Goal: Information Seeking & Learning: Learn about a topic

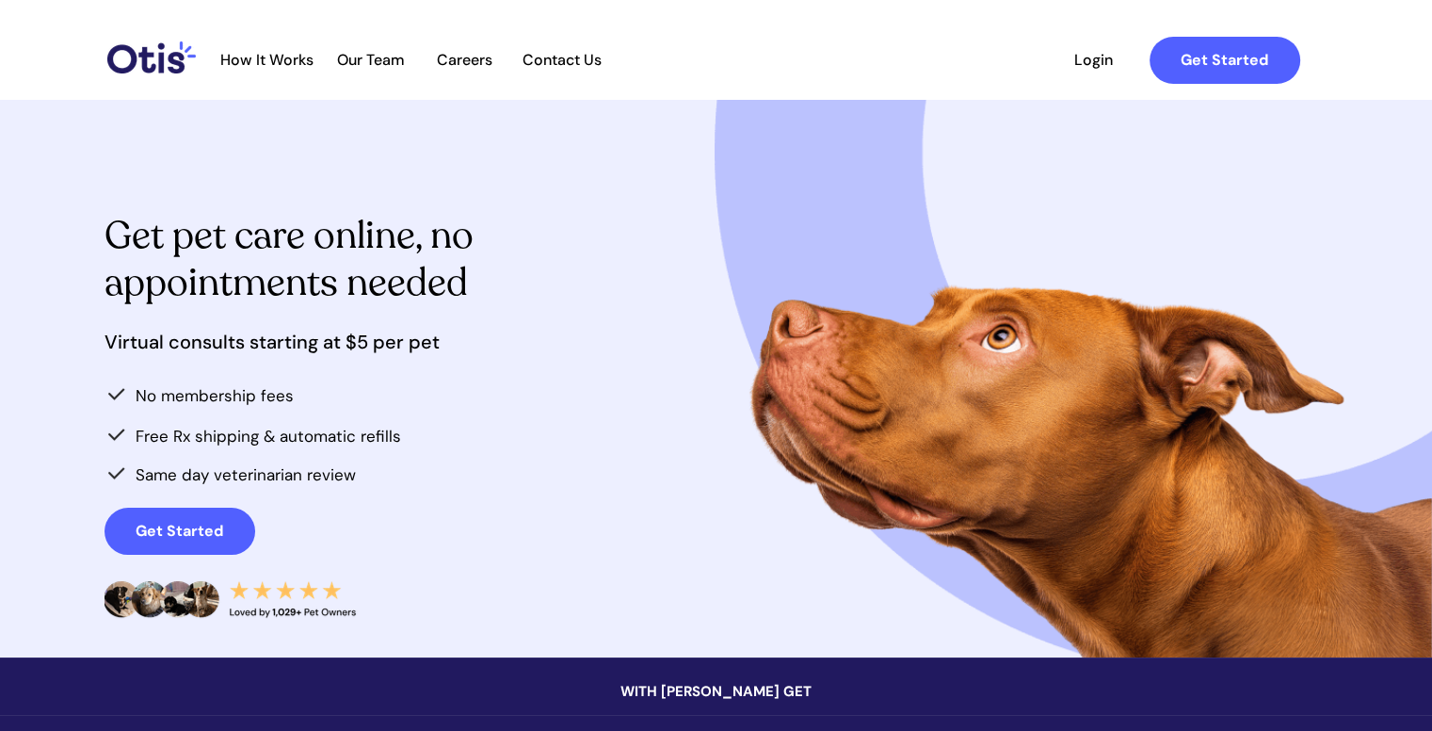
click at [449, 379] on div at bounding box center [717, 378] width 1224 height 557
click at [148, 525] on strong "Get Started" at bounding box center [180, 531] width 88 height 20
click at [276, 53] on span "How It Works" at bounding box center [267, 60] width 112 height 18
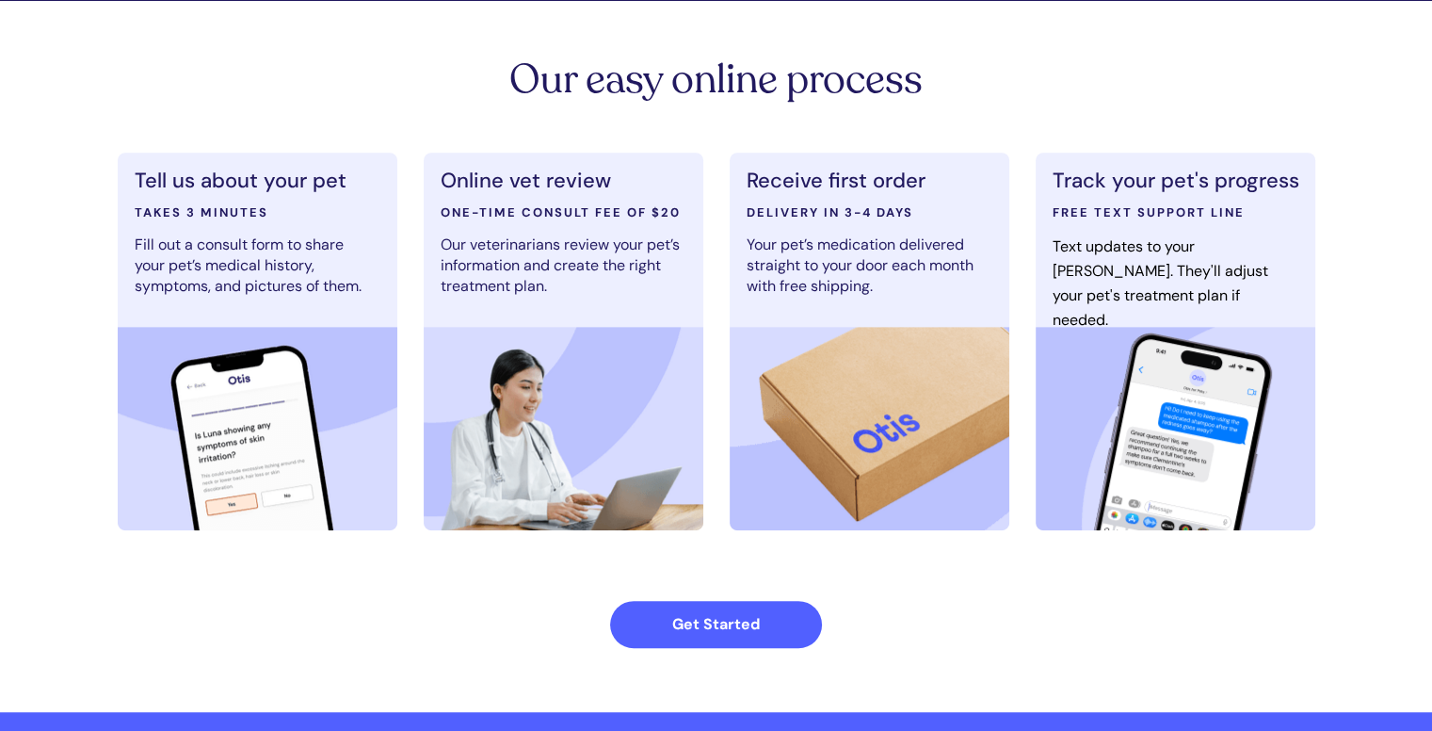
click at [276, 53] on div at bounding box center [717, 356] width 1224 height 711
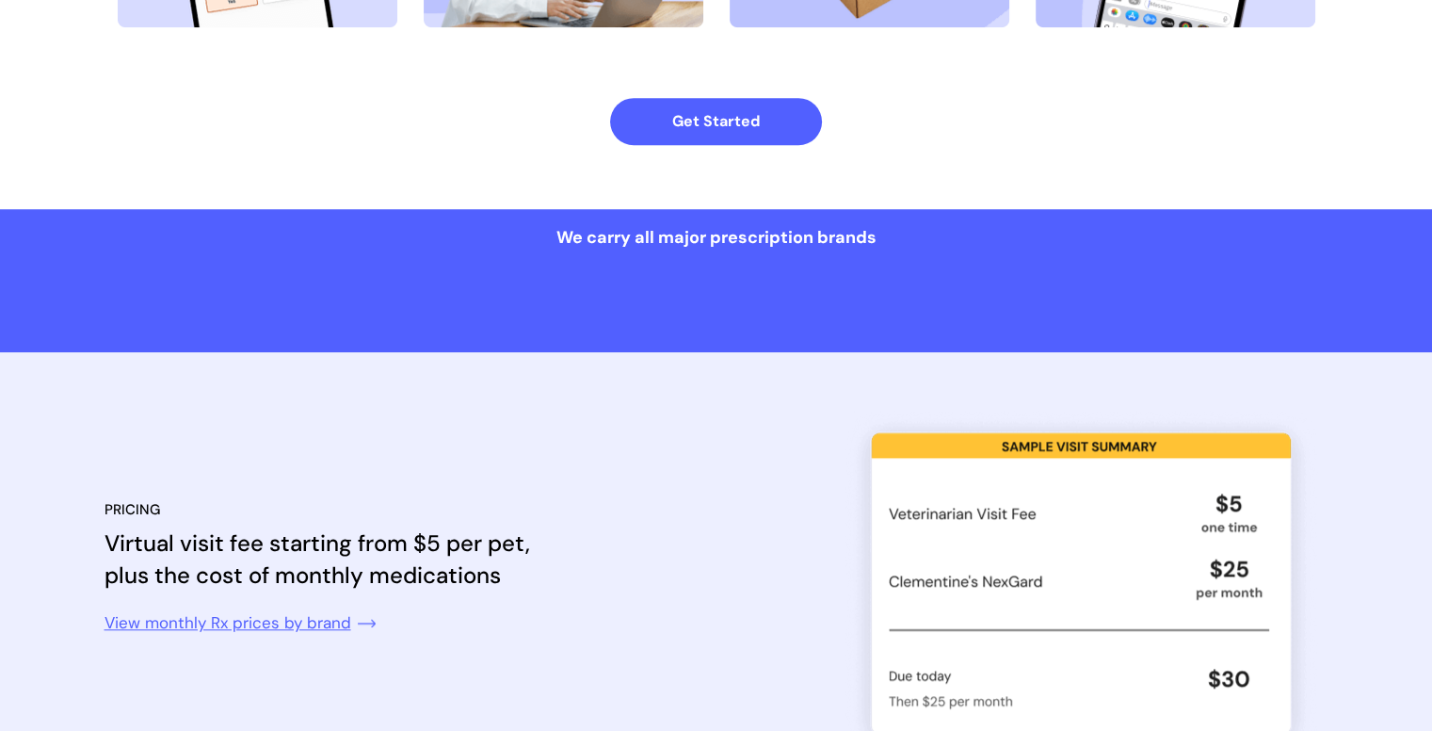
scroll to position [1510, 0]
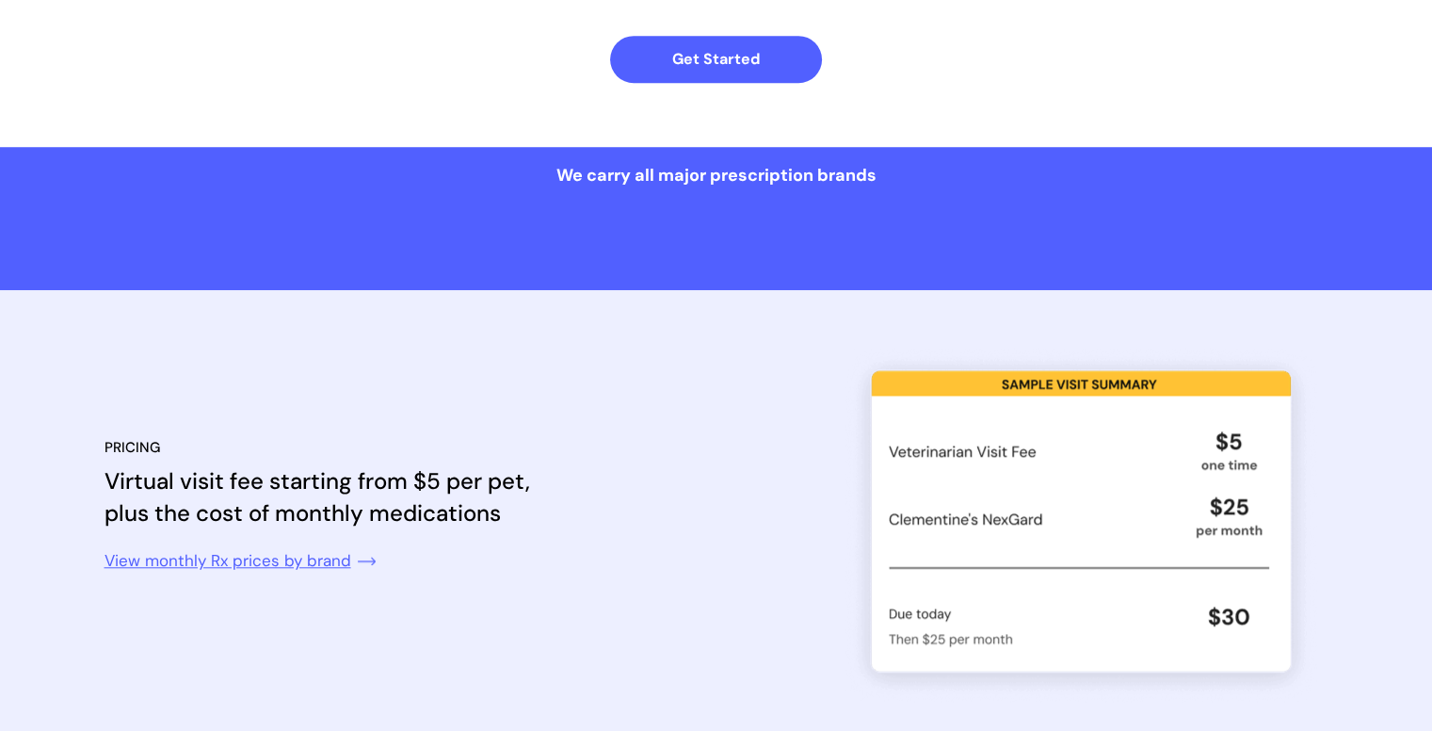
click at [723, 350] on div at bounding box center [717, 529] width 1224 height 479
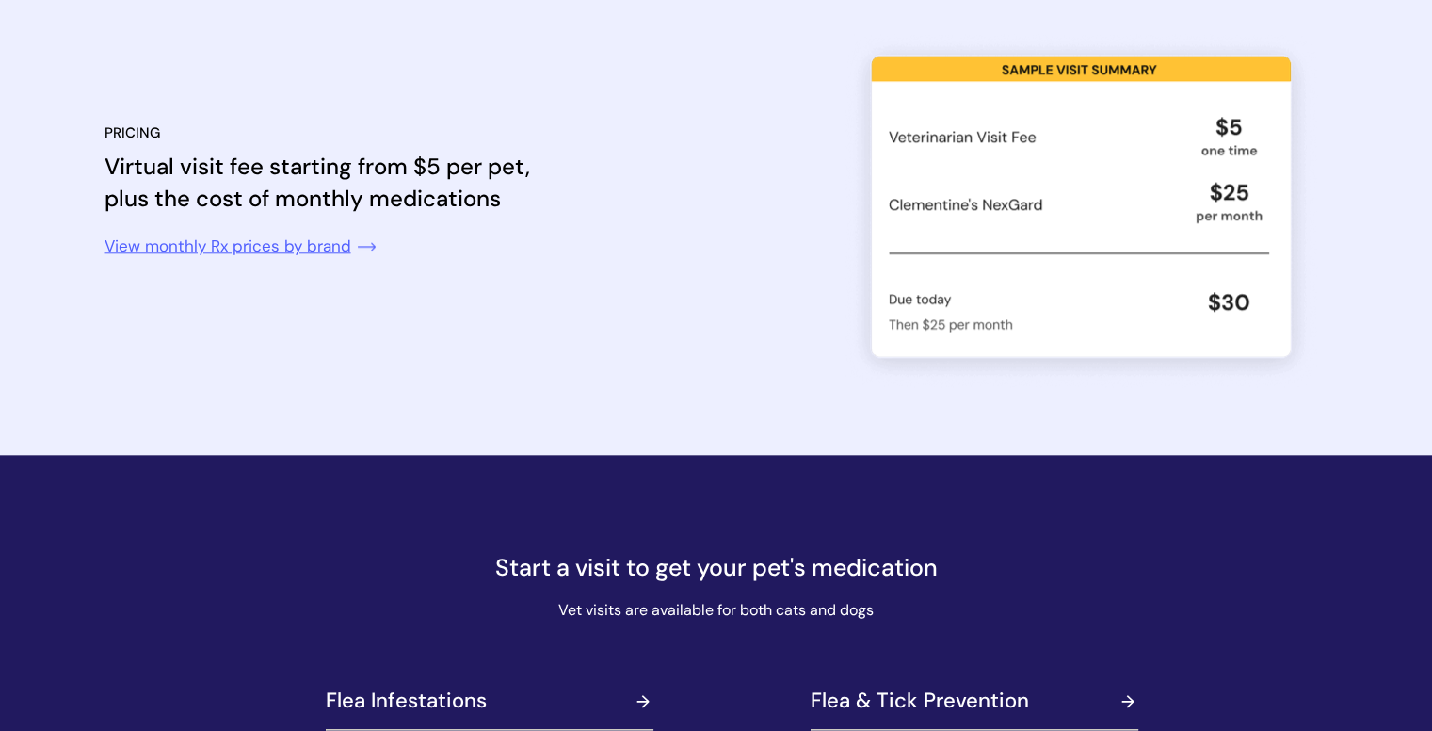
scroll to position [2075, 0]
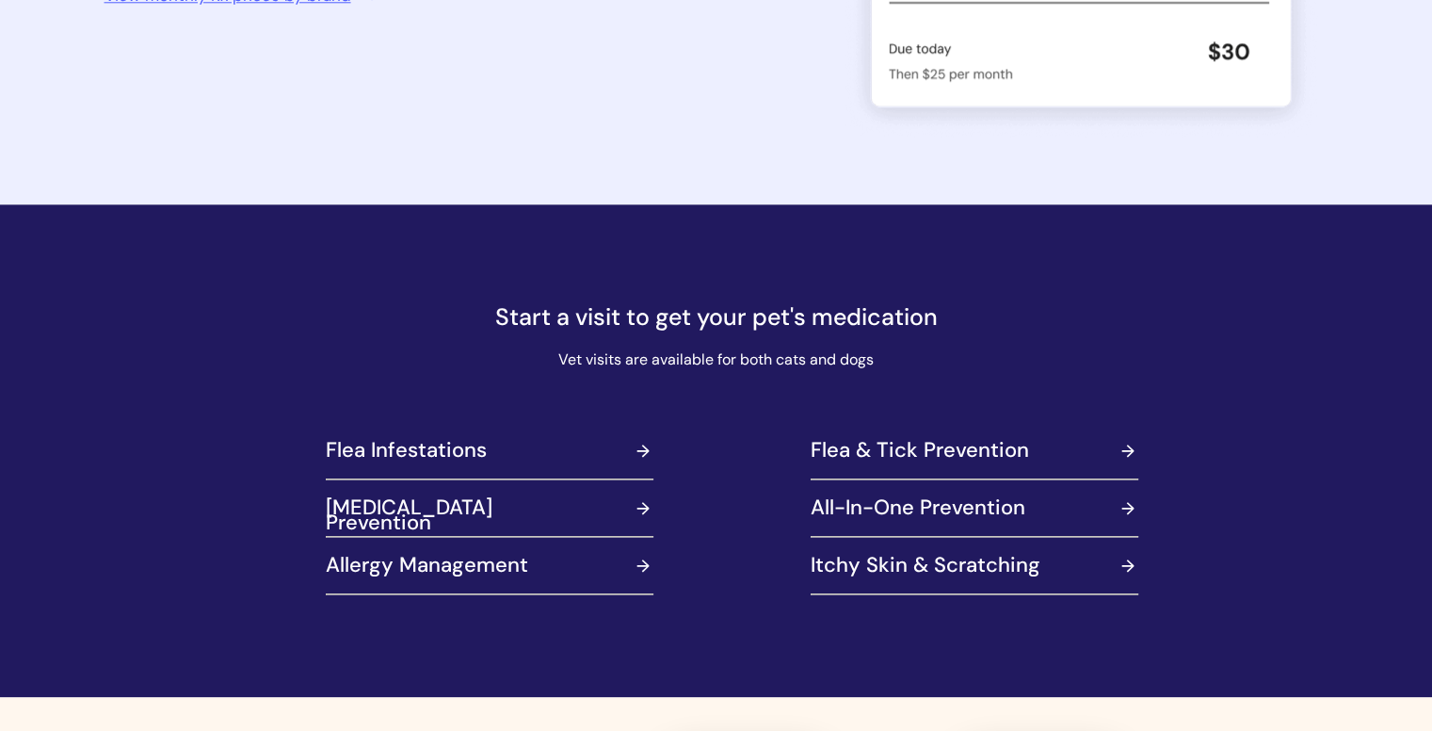
click at [400, 448] on link at bounding box center [490, 451] width 351 height 47
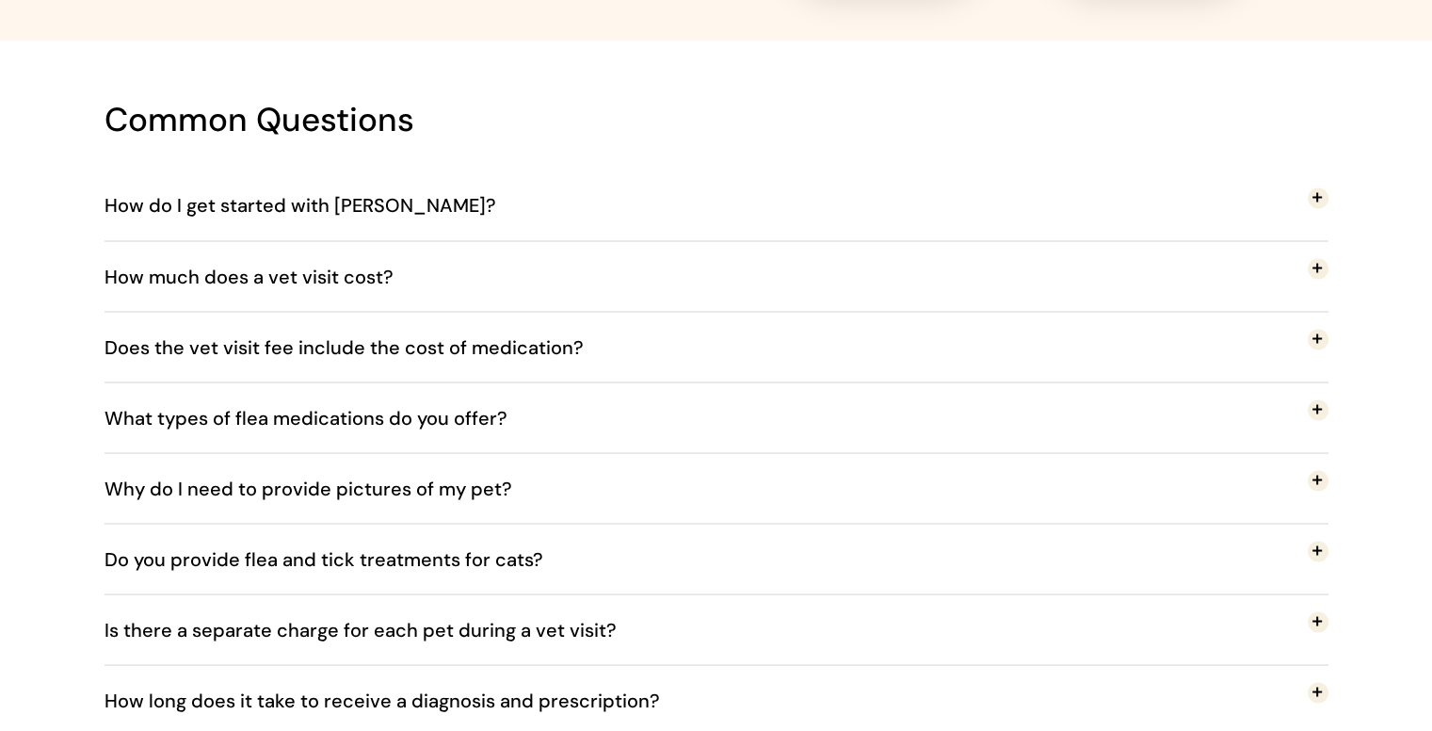
scroll to position [3393, 0]
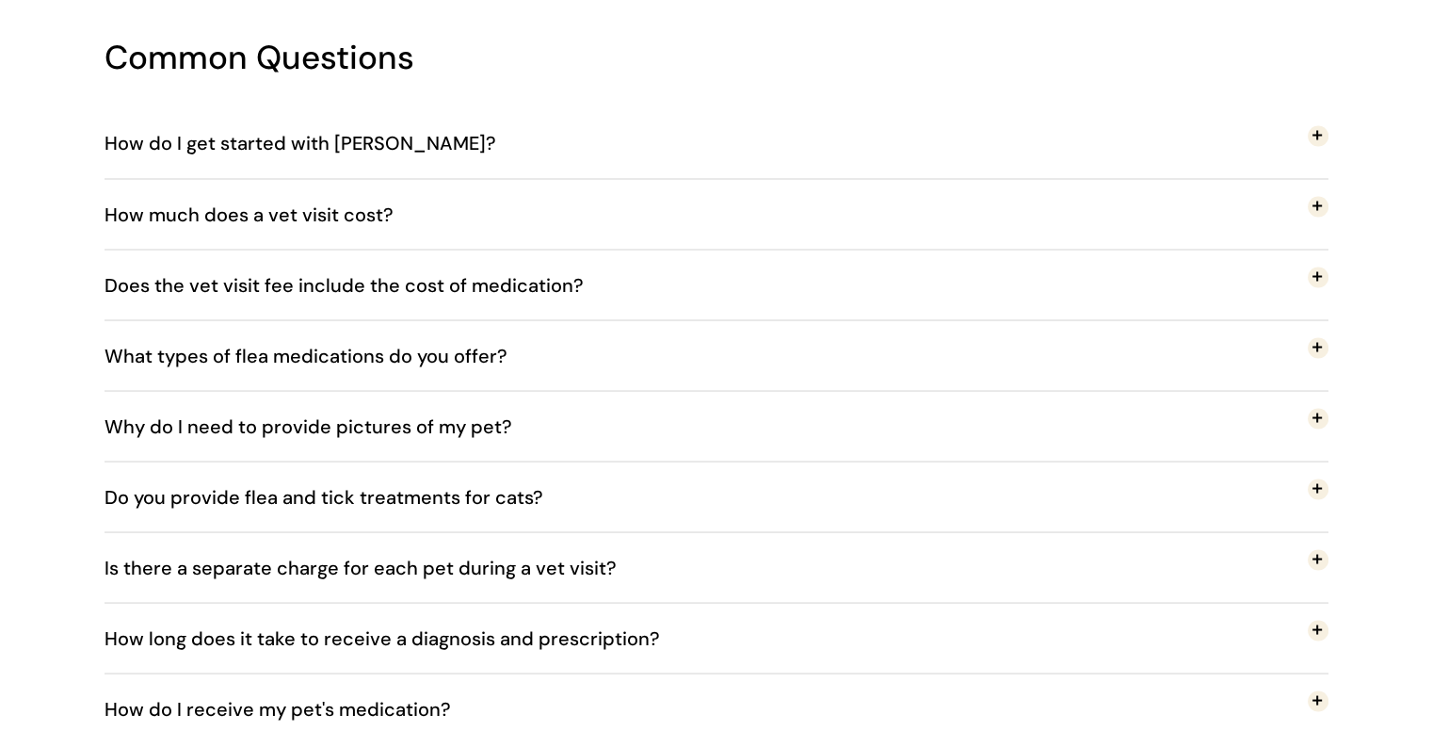
click at [429, 562] on span "Is there a separate charge for each pet during a vet visit?" at bounding box center [375, 567] width 540 height 62
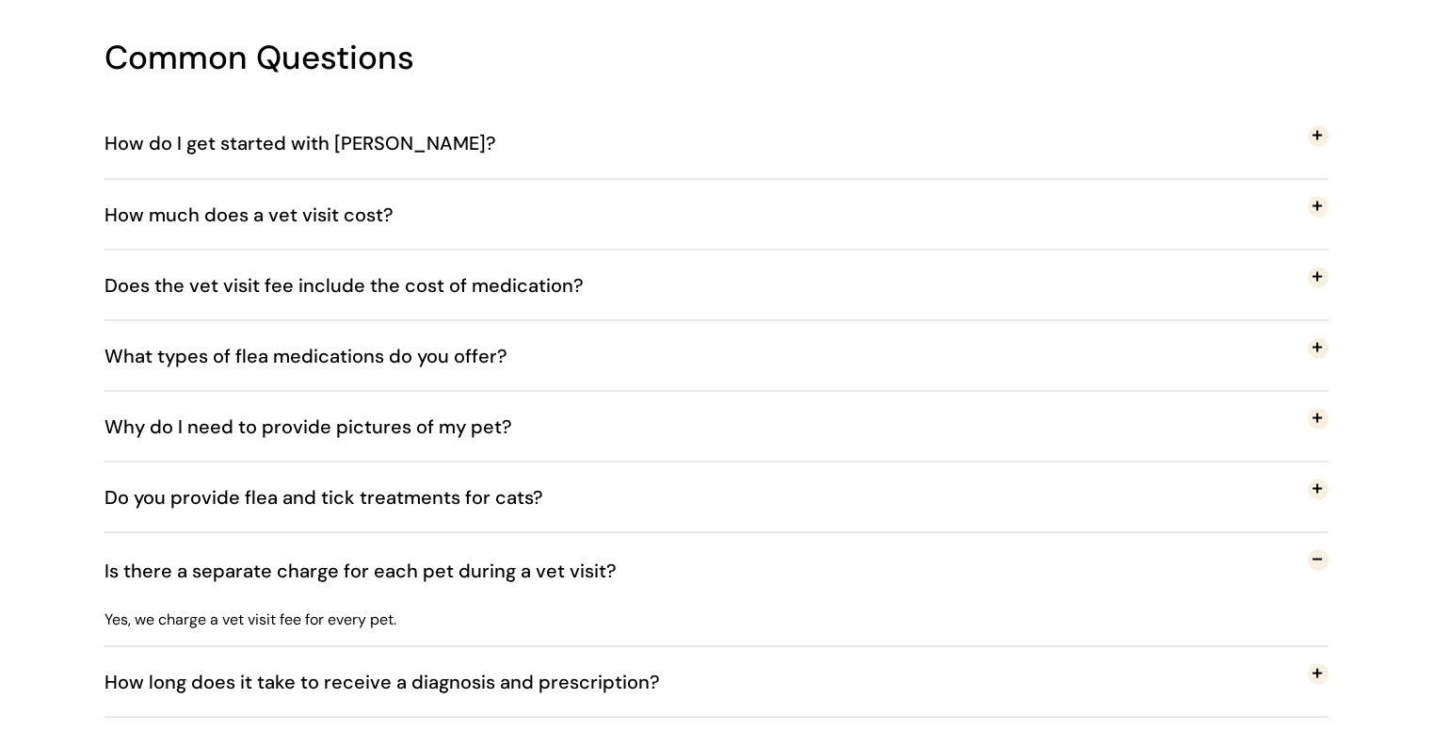
click at [429, 562] on span "Is there a separate charge for each pet during a vet visit?" at bounding box center [375, 570] width 540 height 62
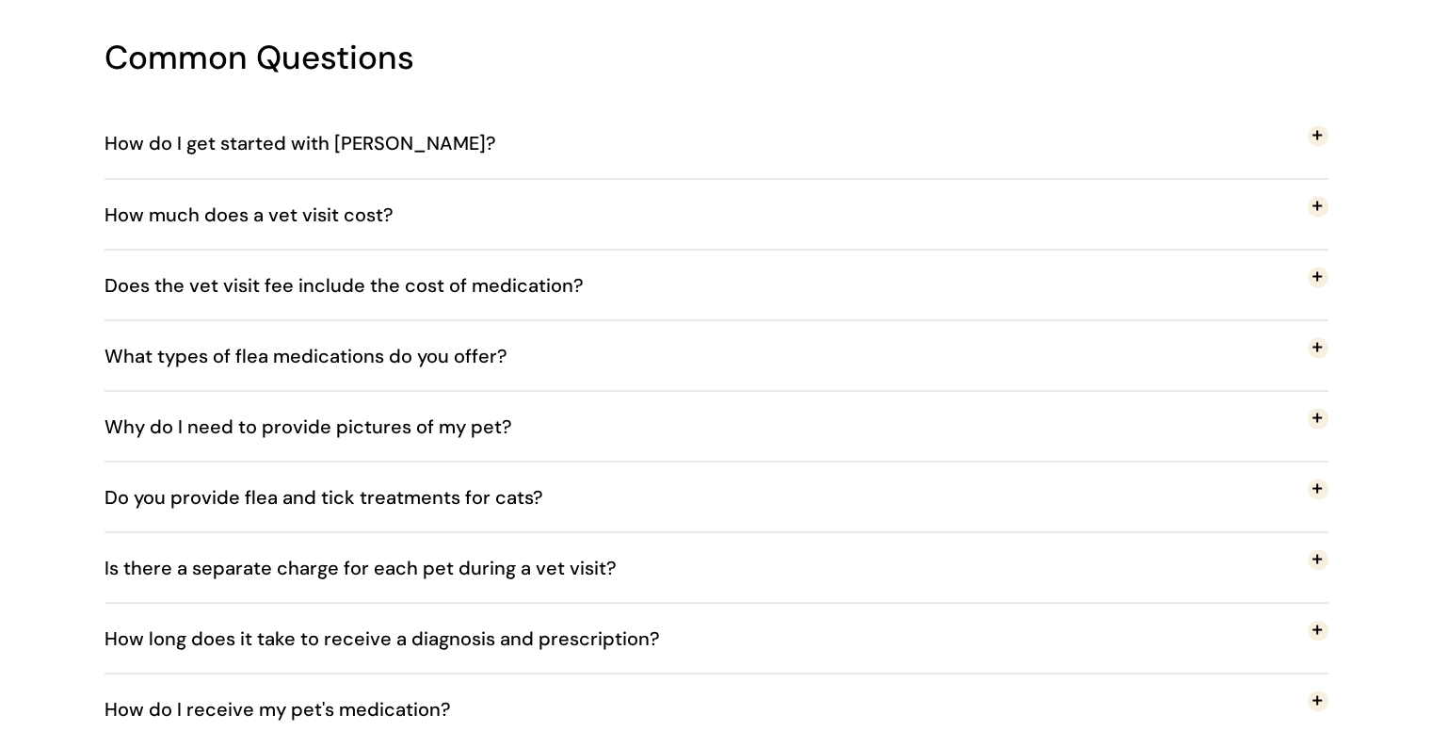
scroll to position [3519, 0]
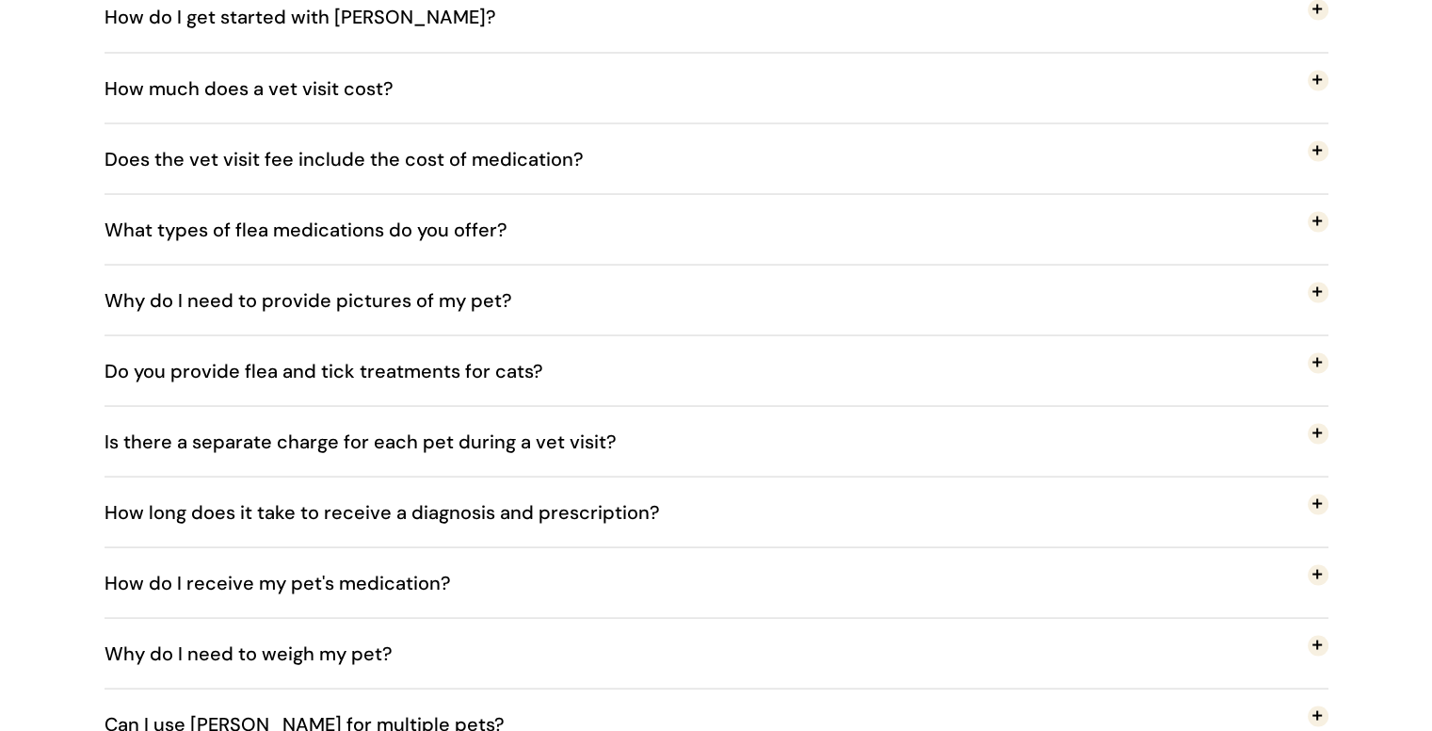
click at [539, 509] on span "How long does it take to receive a diagnosis and prescription?" at bounding box center [397, 511] width 584 height 62
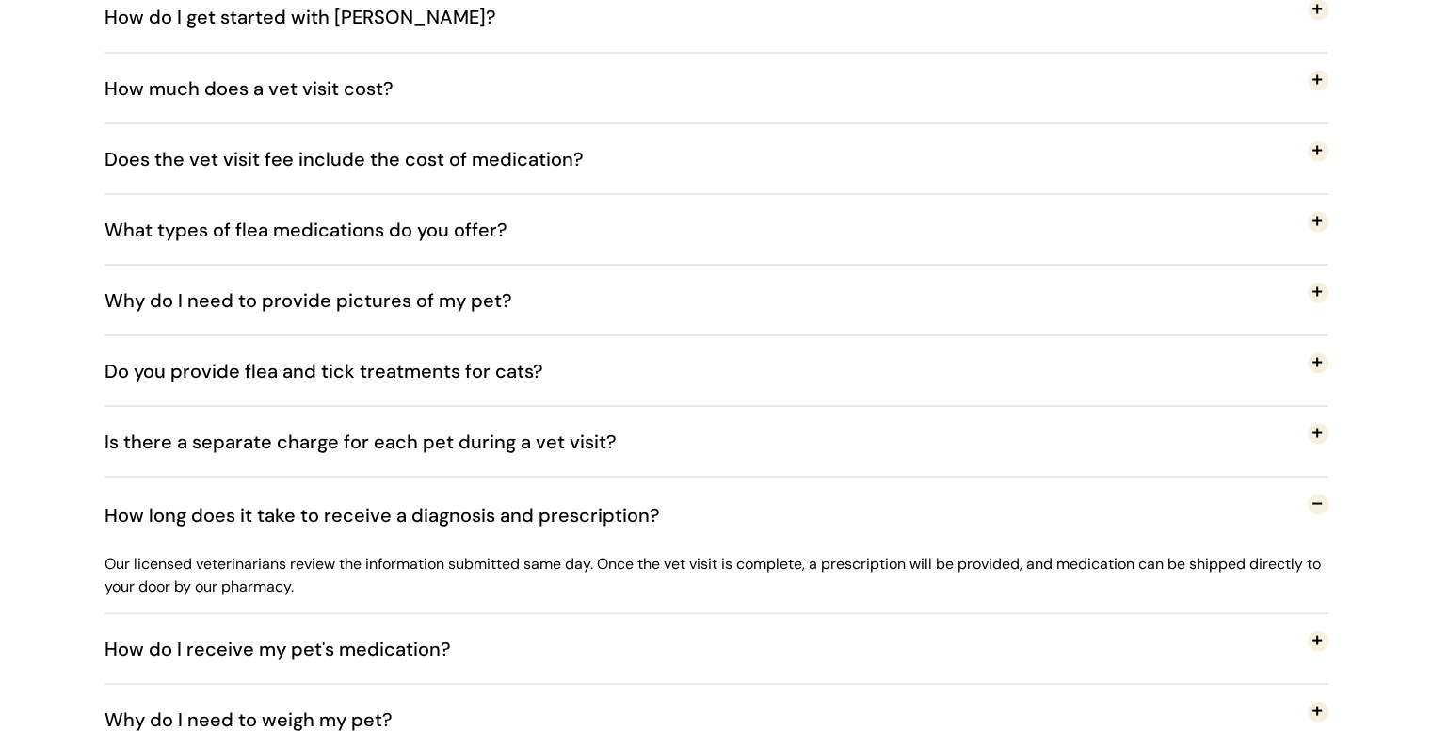
click at [539, 509] on span "How long does it take to receive a diagnosis and prescription?" at bounding box center [397, 514] width 584 height 62
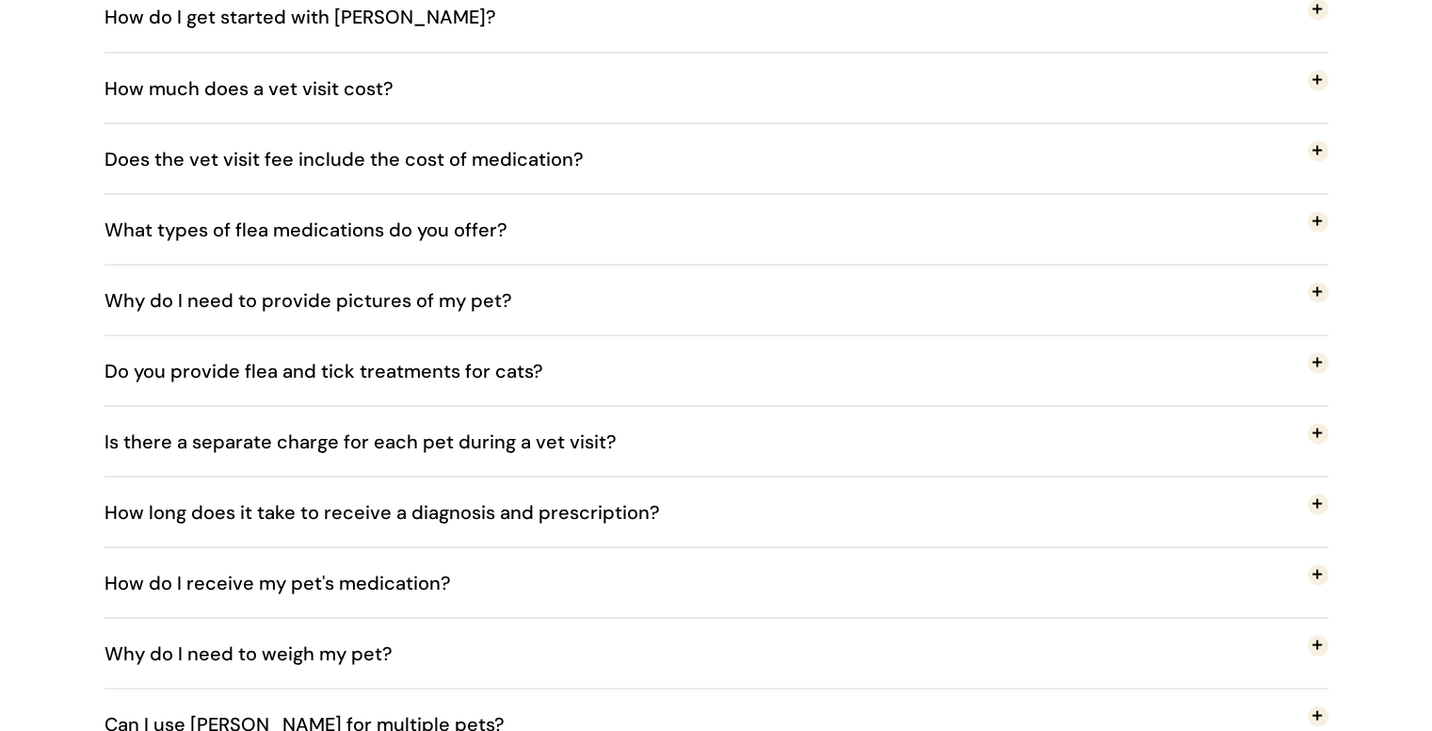
click at [512, 575] on button "How do I receive my pet's medication?" at bounding box center [717, 582] width 1224 height 70
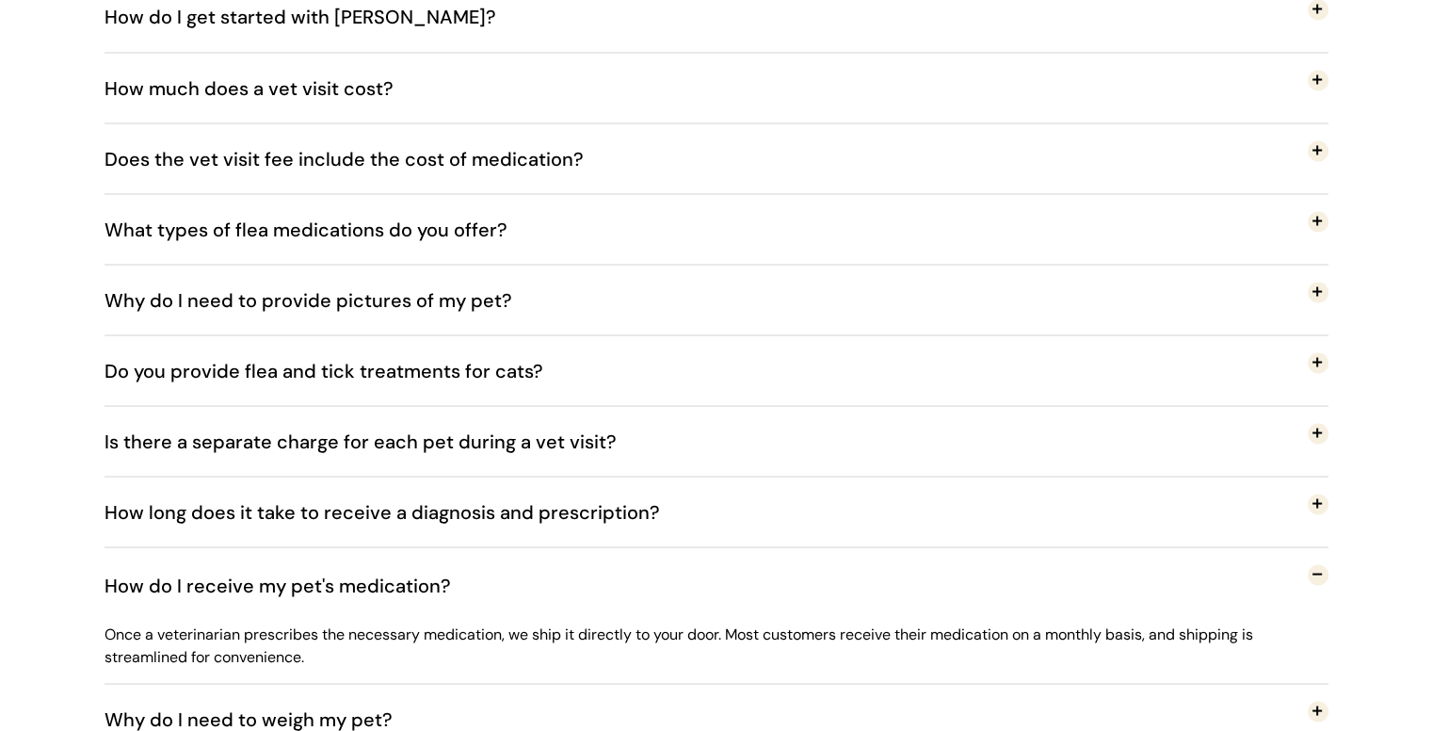
click at [512, 575] on button "How do I receive my pet's medication?" at bounding box center [717, 584] width 1224 height 75
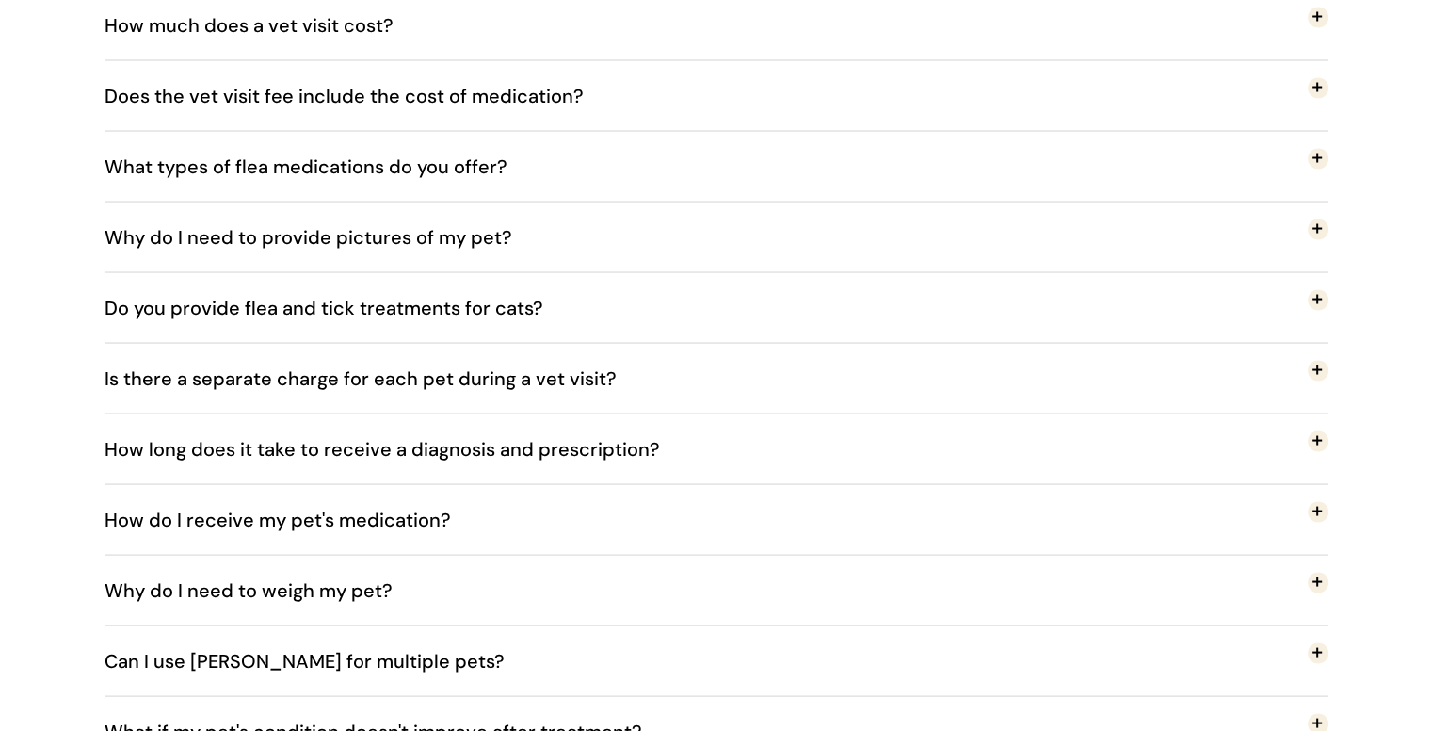
scroll to position [3645, 0]
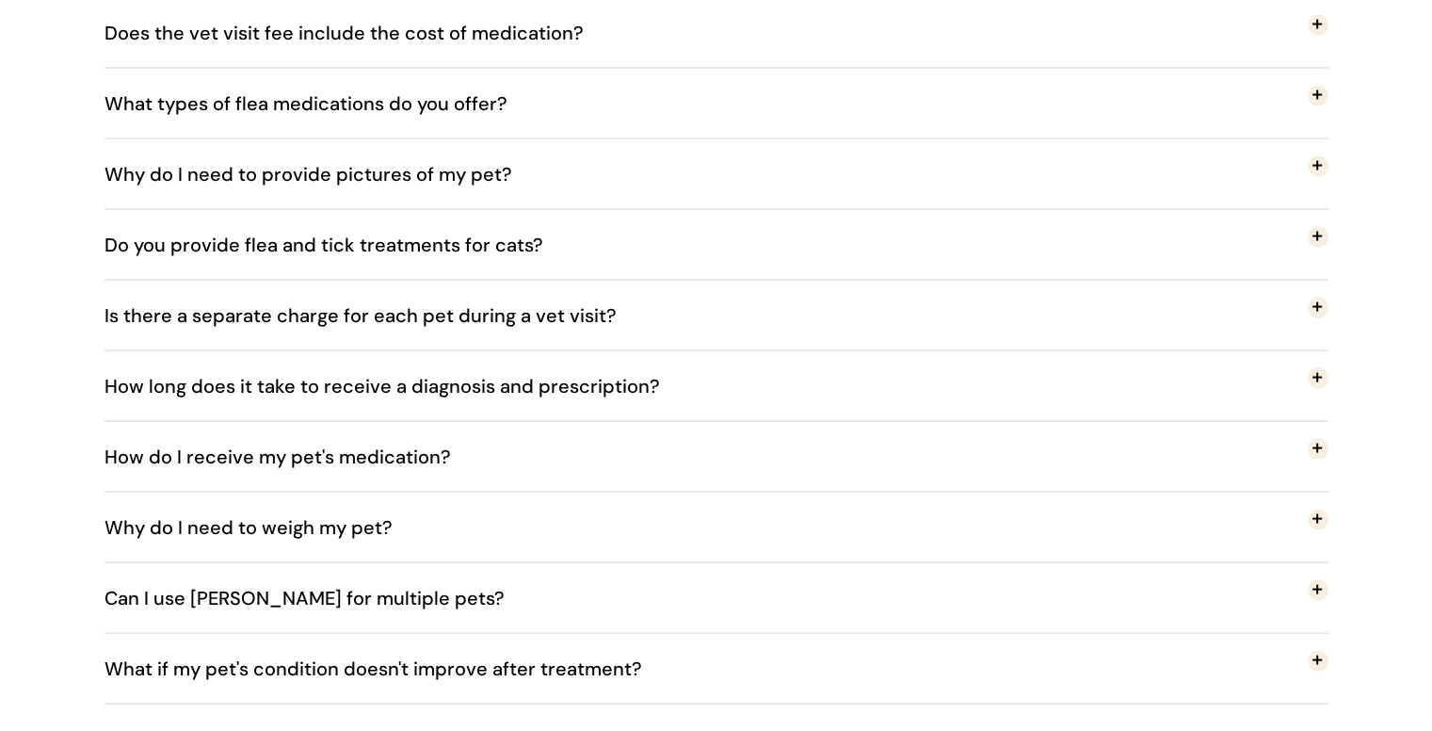
click at [512, 575] on button "Can I use Otis for multiple pets?" at bounding box center [717, 598] width 1224 height 70
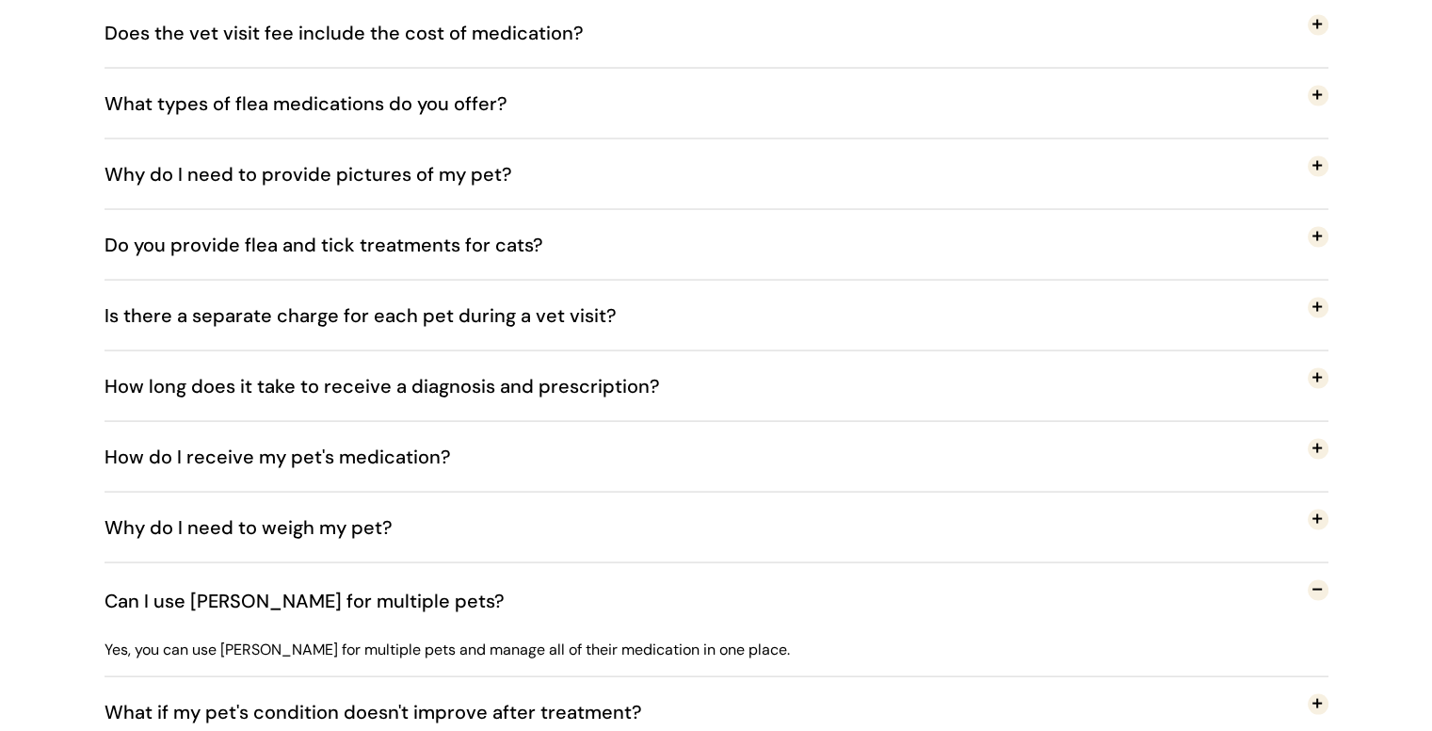
click at [512, 575] on button "Can I use Otis for multiple pets?" at bounding box center [717, 600] width 1224 height 75
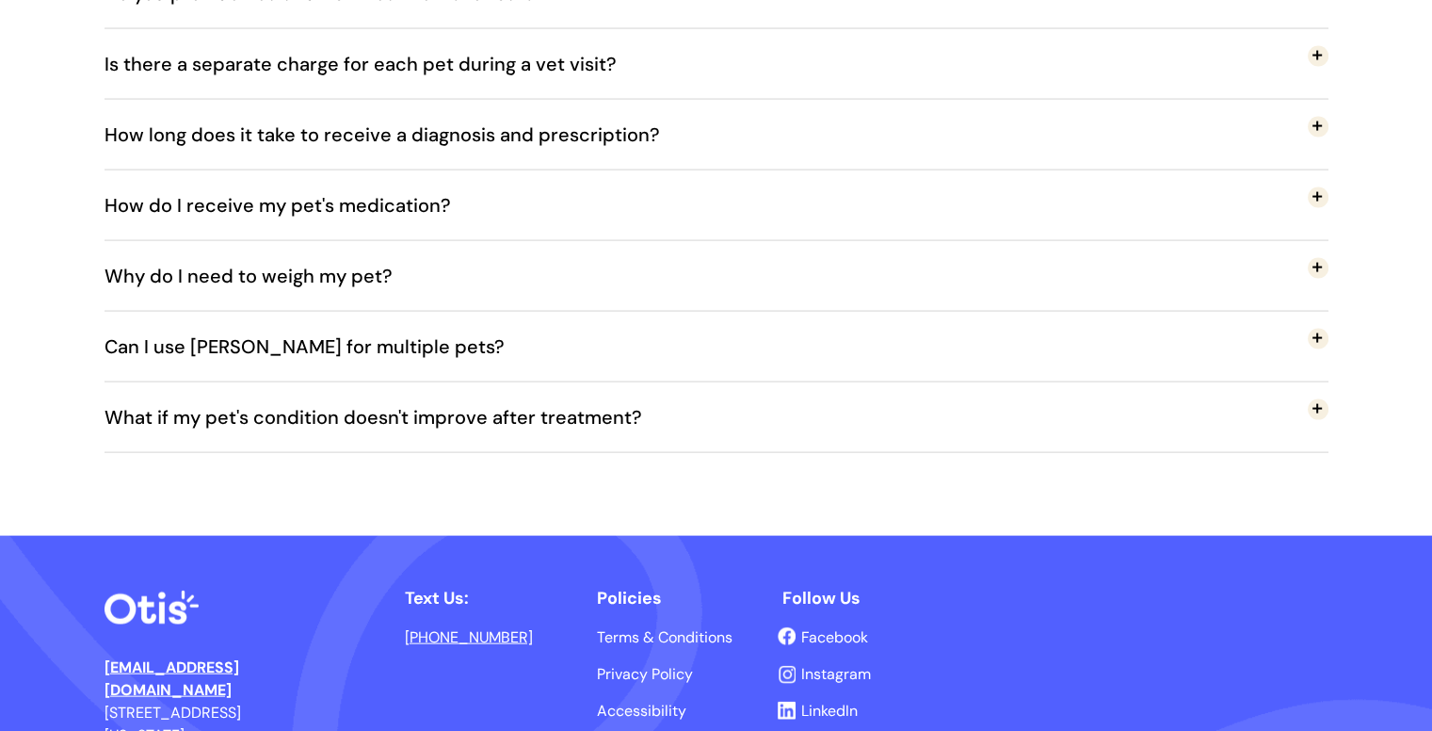
scroll to position [4021, 0]
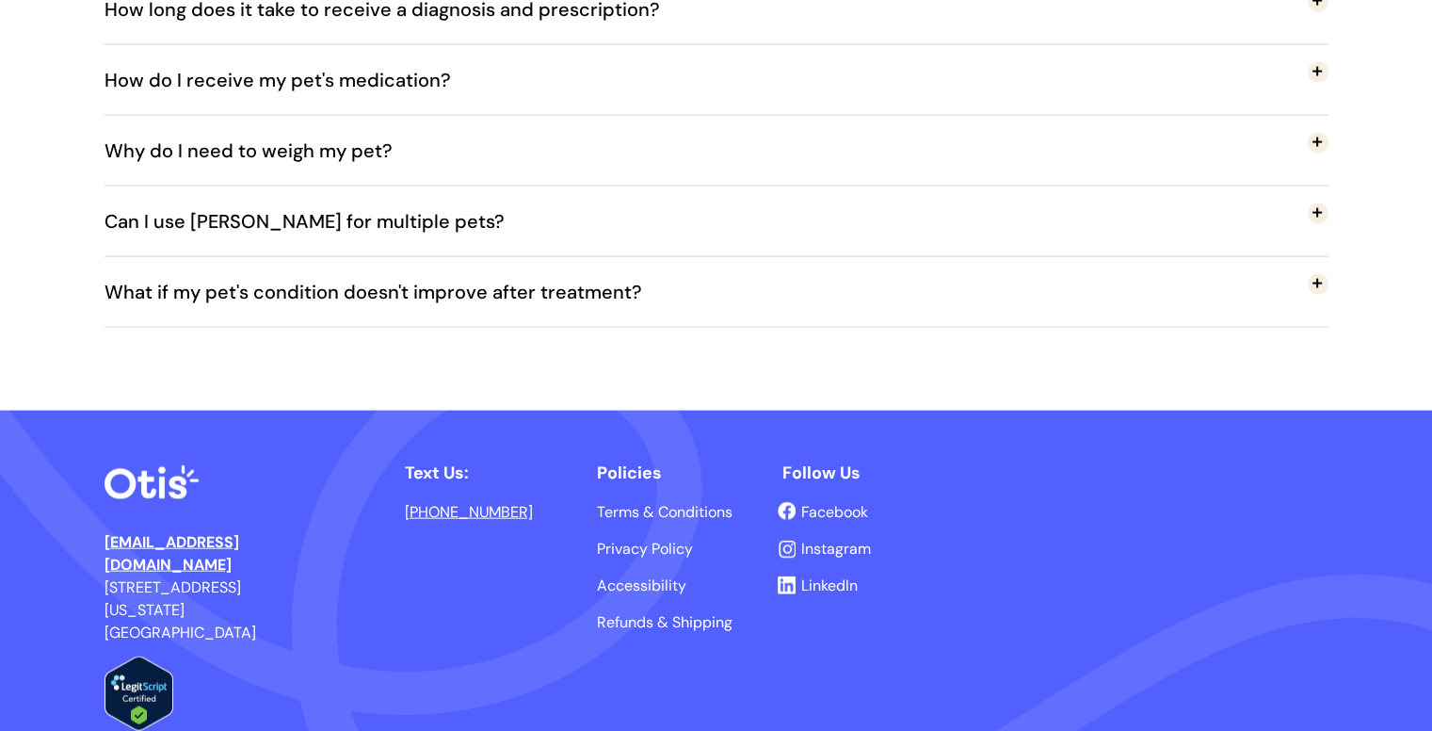
click at [689, 502] on span "Terms & Conditions" at bounding box center [665, 512] width 136 height 20
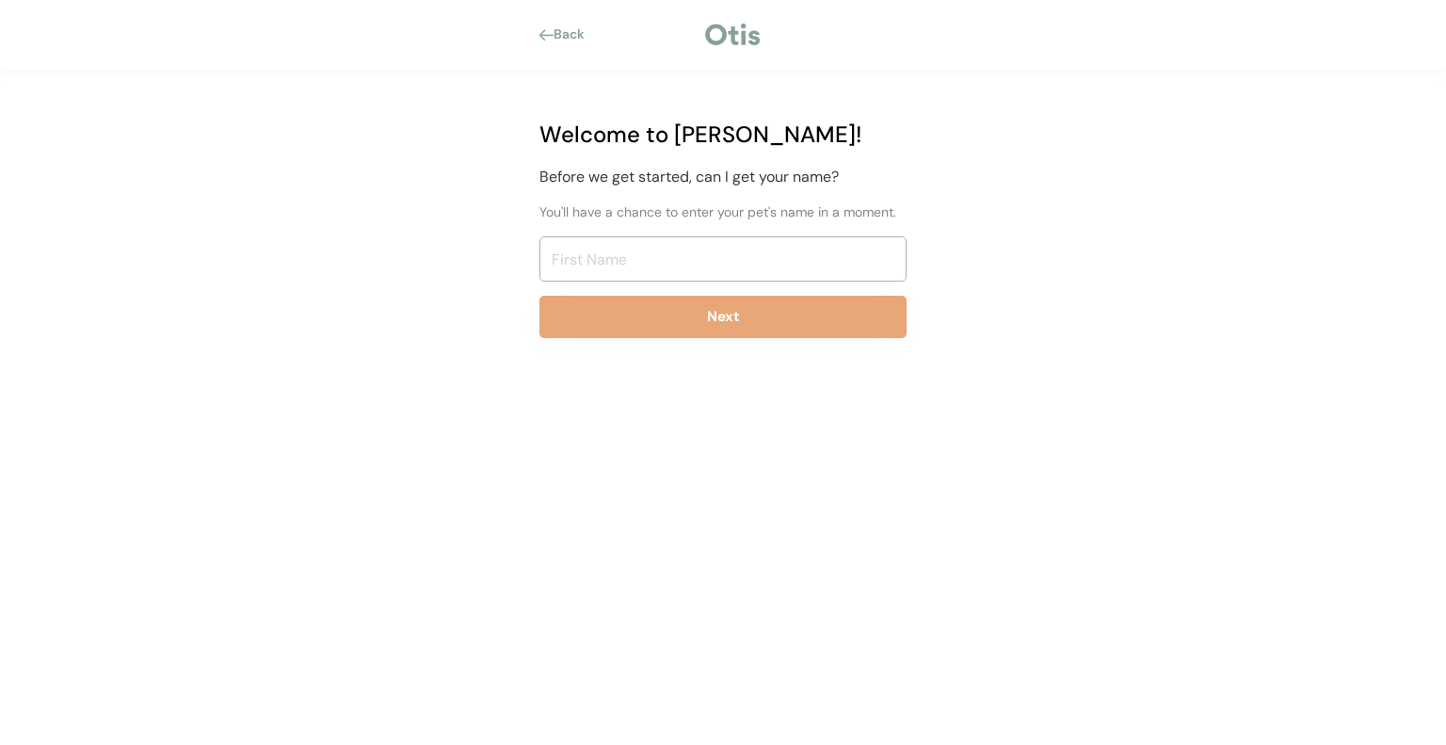
drag, startPoint x: 731, startPoint y: 437, endPoint x: 723, endPoint y: 423, distance: 16.0
